Goal: Information Seeking & Learning: Learn about a topic

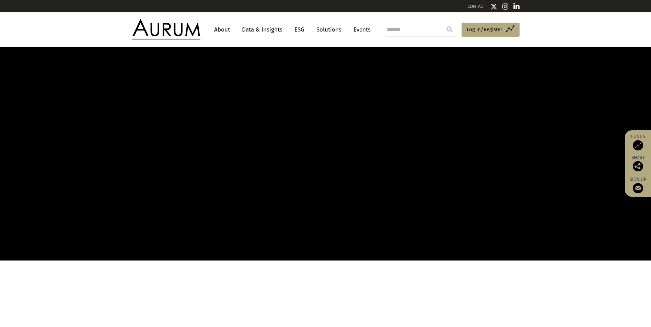
click at [266, 31] on link "Data & Insights" at bounding box center [262, 29] width 47 height 13
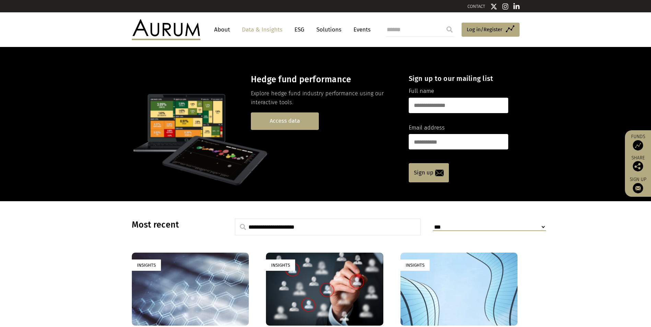
click at [274, 124] on link "Access data" at bounding box center [285, 122] width 68 height 18
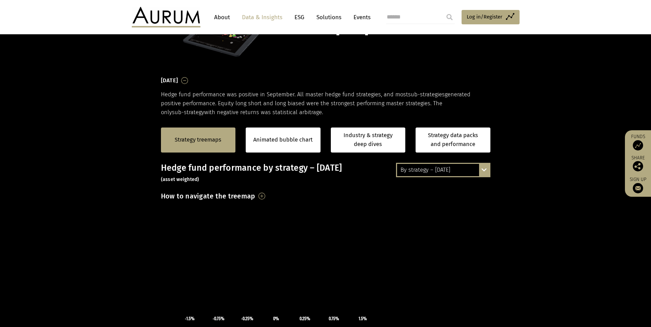
scroll to position [137, 0]
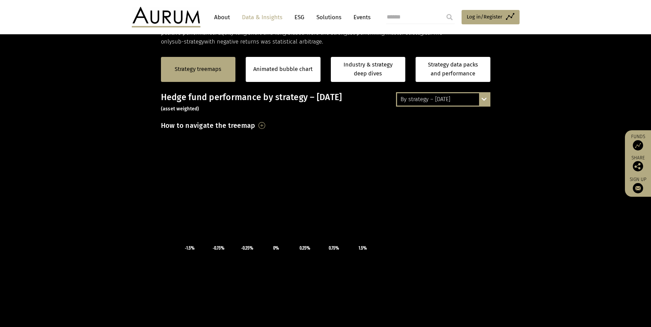
click at [486, 100] on div "By strategy – September 2025 By strategy – September 2025 By strategy – year to…" at bounding box center [443, 99] width 94 height 14
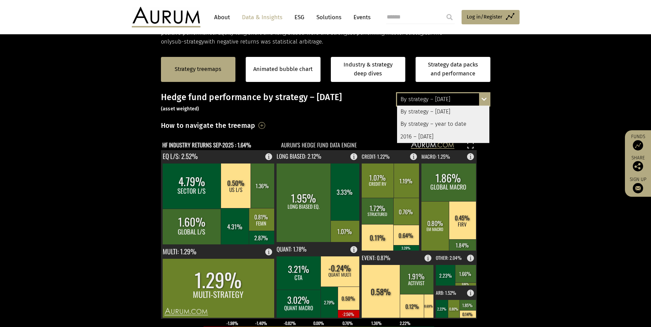
click at [529, 216] on section "Strategy treemaps Animated bubble chart Industry & strategy deep dives Strategy…" at bounding box center [325, 261] width 651 height 429
click at [443, 112] on div "By strategy – [DATE]" at bounding box center [443, 112] width 92 height 12
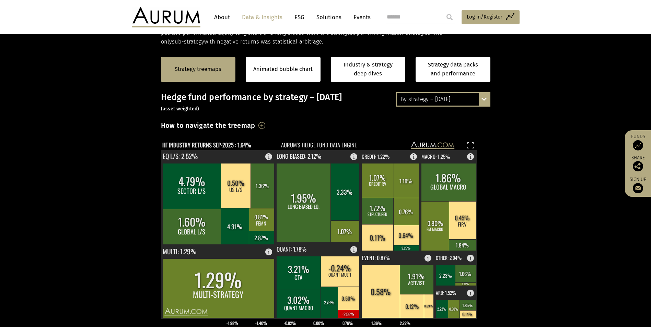
click at [485, 99] on div "By strategy – September 2025 By strategy – September 2025 By strategy – year to…" at bounding box center [443, 99] width 94 height 14
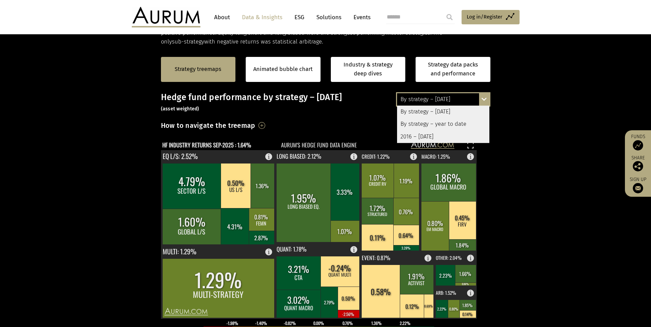
click at [429, 123] on div "By strategy – year to date" at bounding box center [443, 124] width 92 height 12
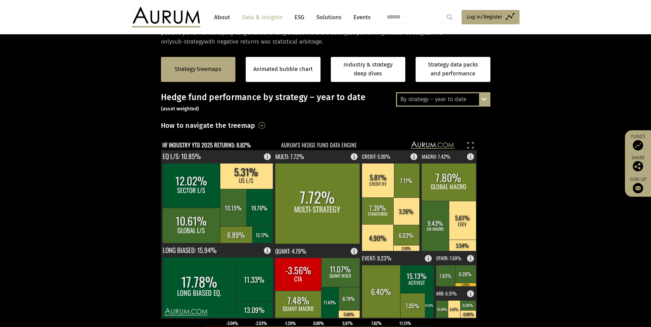
click at [487, 101] on div "By strategy – year to date By strategy – September 2025 By strategy – year to d…" at bounding box center [443, 99] width 94 height 14
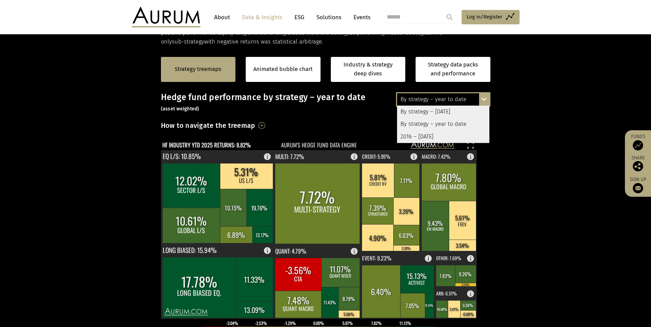
click at [452, 114] on div "By strategy – [DATE]" at bounding box center [443, 112] width 92 height 12
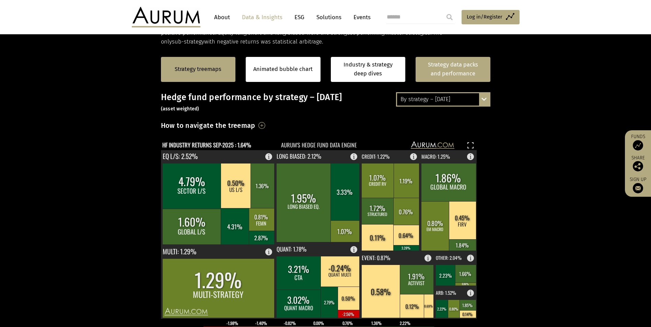
click at [449, 69] on link "Strategy data packs and performance" at bounding box center [453, 69] width 75 height 25
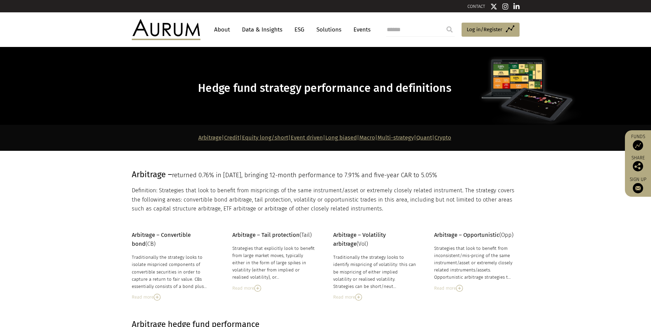
click at [361, 298] on img at bounding box center [358, 297] width 7 height 7
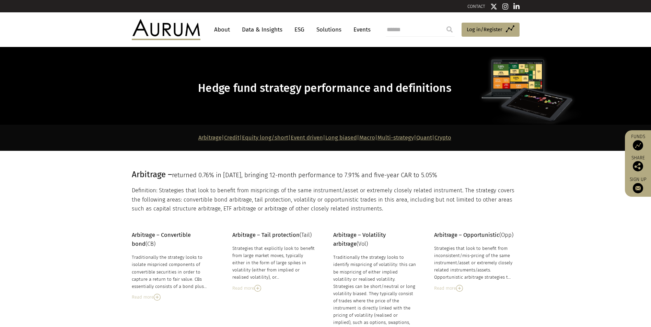
scroll to position [46, 0]
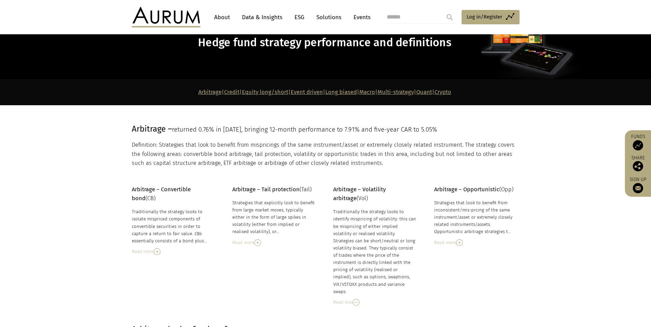
click at [459, 243] on img at bounding box center [459, 243] width 7 height 7
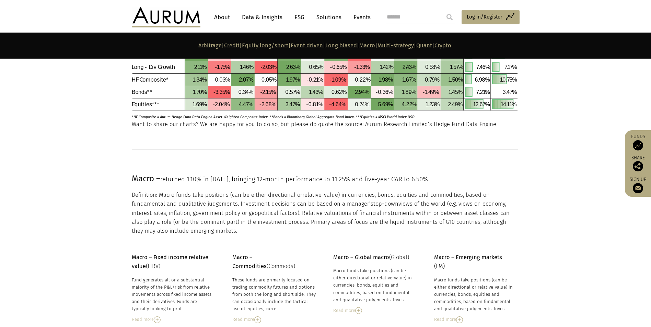
scroll to position [2105, 0]
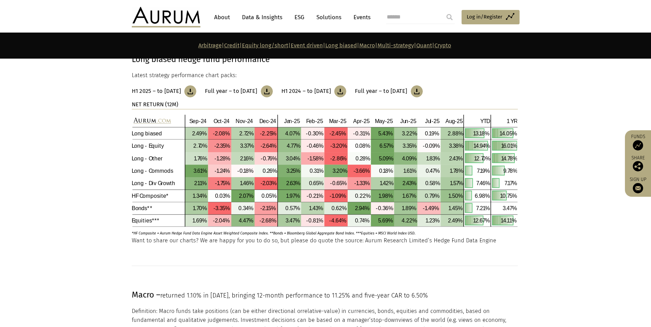
click at [252, 19] on link "Data & Insights" at bounding box center [262, 17] width 47 height 13
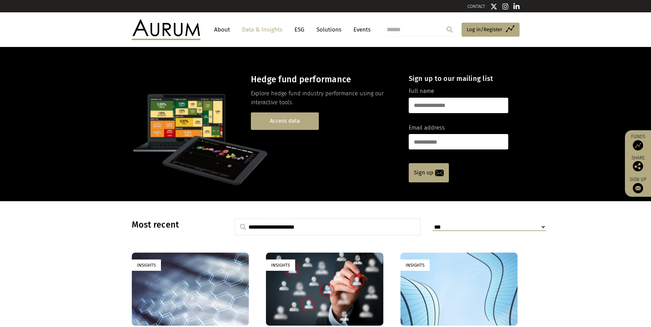
click at [283, 120] on link "Access data" at bounding box center [285, 122] width 68 height 18
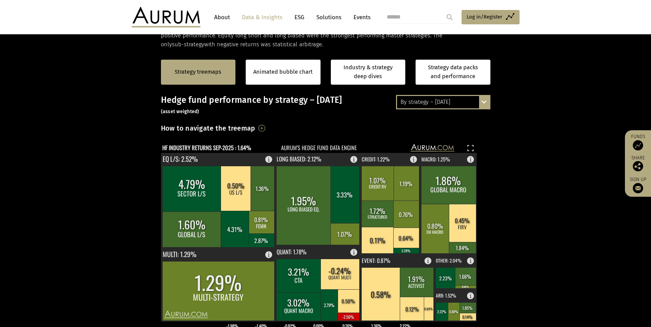
scroll to position [137, 0]
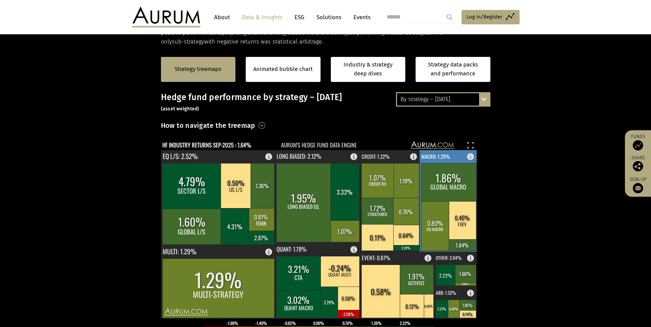
click at [461, 230] on rect at bounding box center [462, 220] width 27 height 38
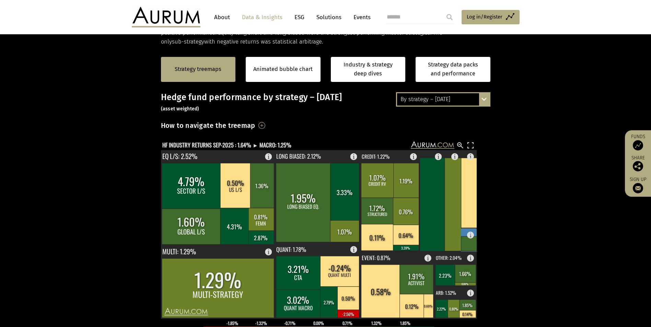
click at [461, 230] on g "1.86% GLOBAL MACRO GLOBAL MACRO: 1.86% 0.80% EM MACRO EM MACRO: 0.80% 0.45% FIR…" at bounding box center [452, 201] width 97 height 102
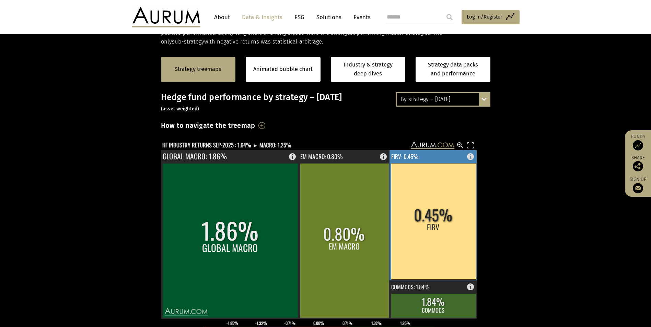
drag, startPoint x: 461, startPoint y: 230, endPoint x: 440, endPoint y: 240, distance: 22.9
click at [440, 240] on rect at bounding box center [433, 221] width 85 height 116
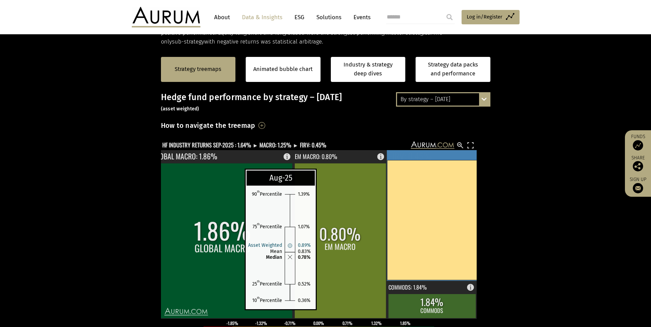
click at [440, 240] on rect at bounding box center [440, 243] width 5 height 8
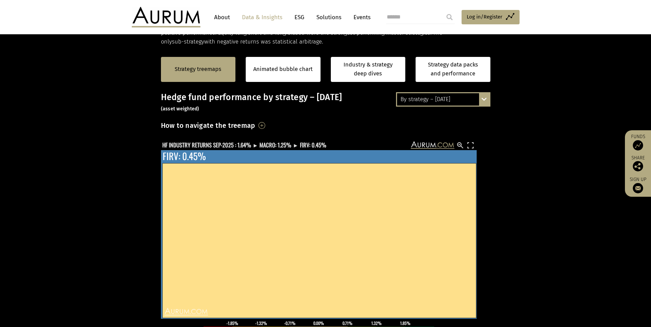
scroll to position [23, 0]
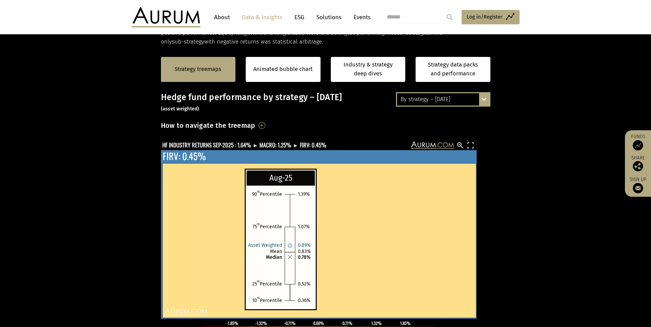
click at [442, 245] on rect at bounding box center [440, 243] width 5 height 8
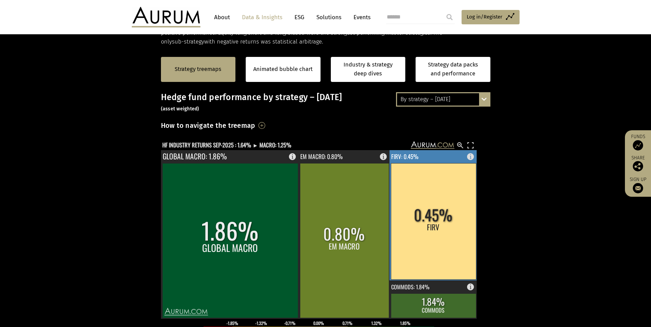
click at [442, 245] on rect at bounding box center [433, 221] width 85 height 116
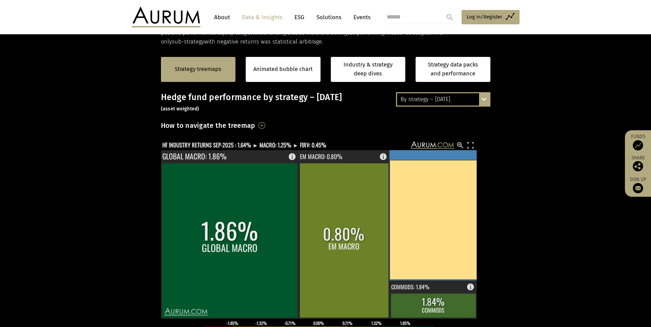
click at [442, 245] on rect at bounding box center [440, 243] width 5 height 8
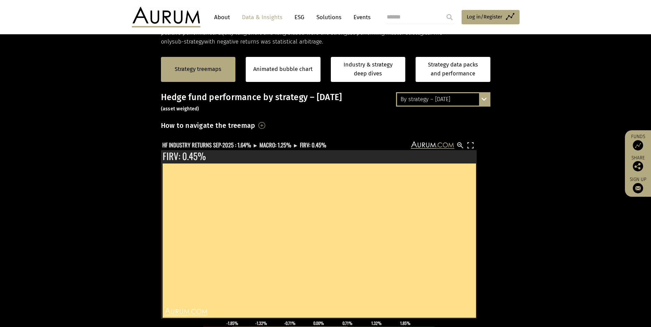
click at [496, 225] on div "By strategy – September 2025 By strategy – September 2025 By strategy – year to…" at bounding box center [325, 275] width 343 height 366
click at [382, 134] on div "How to navigate the treemap Hovering over one of the coloured boxes in the char…" at bounding box center [325, 128] width 329 height 16
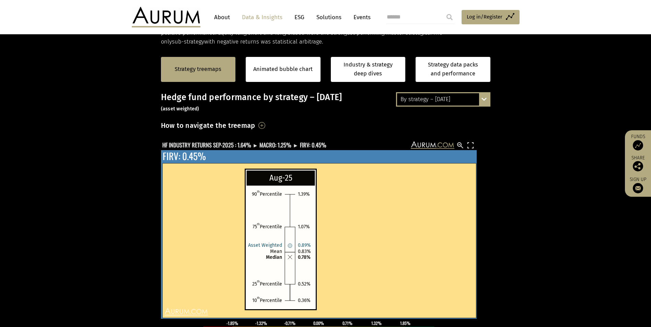
click at [442, 244] on rect at bounding box center [440, 243] width 5 height 8
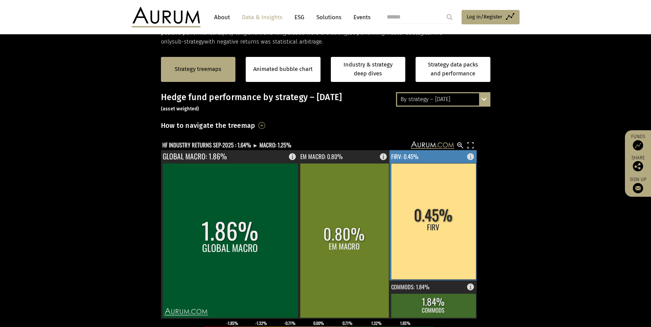
click at [442, 244] on rect at bounding box center [433, 221] width 85 height 116
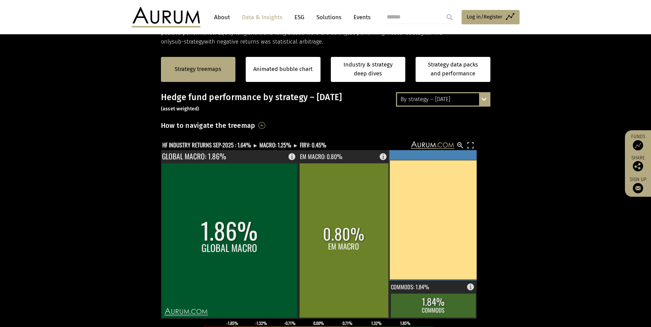
click at [442, 244] on rect at bounding box center [440, 243] width 5 height 8
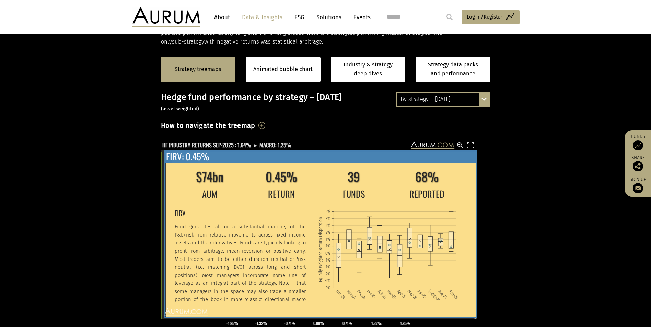
scroll to position [23, 0]
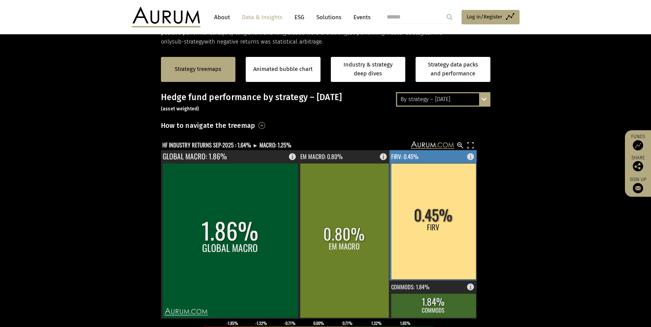
click at [400, 263] on rect at bounding box center [433, 221] width 85 height 116
